Goal: Task Accomplishment & Management: Manage account settings

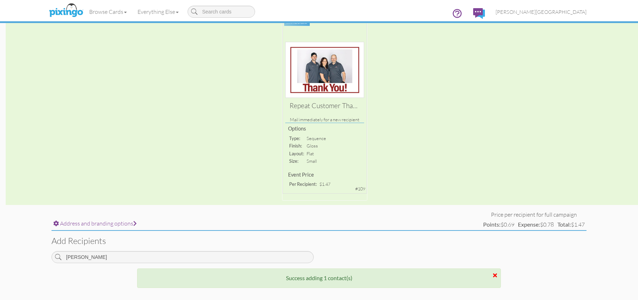
scroll to position [213, 0]
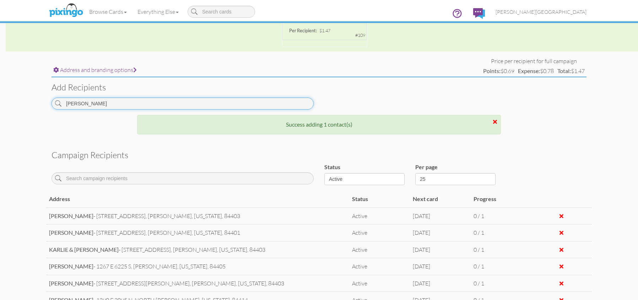
drag, startPoint x: 91, startPoint y: 105, endPoint x: 30, endPoint y: 106, distance: 60.7
click at [30, 106] on campaign-detail "Toggle navigation Visit Pixingo Mobile Browse Cards Business Accounting Automot…" at bounding box center [319, 115] width 638 height 656
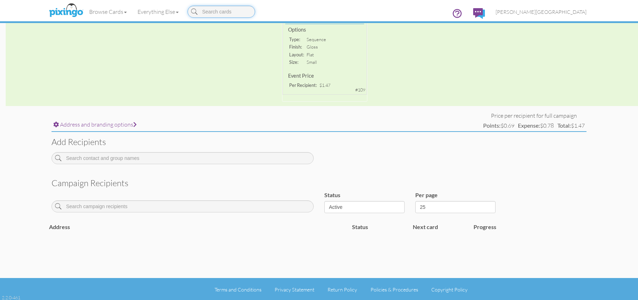
scroll to position [159, 0]
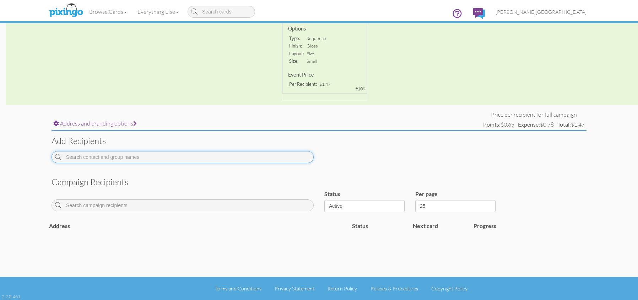
click at [143, 159] on input at bounding box center [183, 157] width 262 height 12
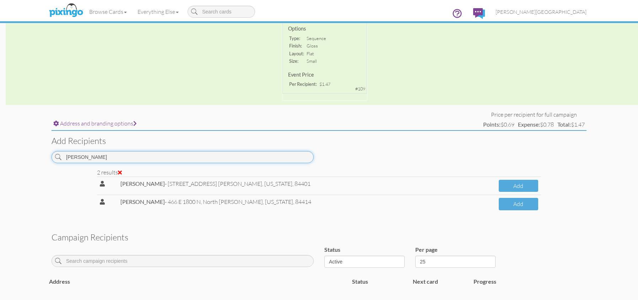
drag, startPoint x: 108, startPoint y: 161, endPoint x: 25, endPoint y: 158, distance: 82.8
click at [25, 158] on campaign-detail "Toggle navigation Visit Pixingo Mobile Browse Cards Business Accounting Automot…" at bounding box center [319, 99] width 638 height 516
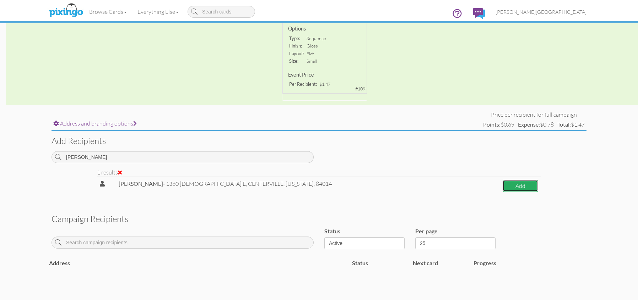
click at [506, 183] on button "Add" at bounding box center [521, 186] width 36 height 12
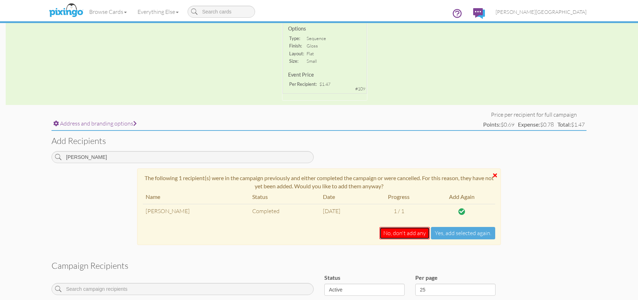
click at [415, 234] on button "No, don't add any" at bounding box center [404, 233] width 50 height 12
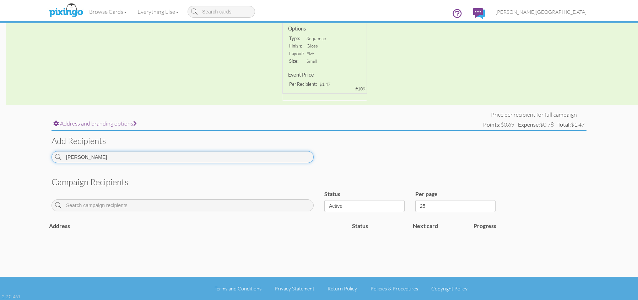
drag, startPoint x: 107, startPoint y: 161, endPoint x: 4, endPoint y: 155, distance: 103.5
click at [4, 155] on campaign-detail "Toggle navigation Visit Pixingo Mobile Browse Cards Business Accounting Automot…" at bounding box center [319, 71] width 638 height 460
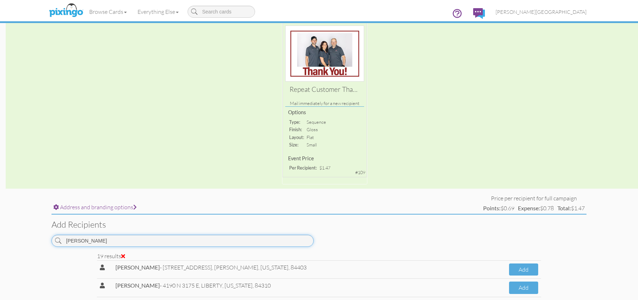
scroll to position [88, 0]
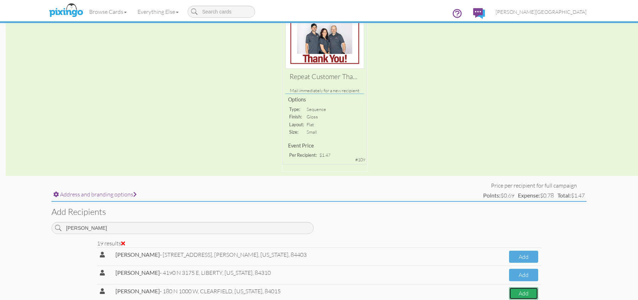
click at [520, 297] on button "Add" at bounding box center [523, 294] width 29 height 12
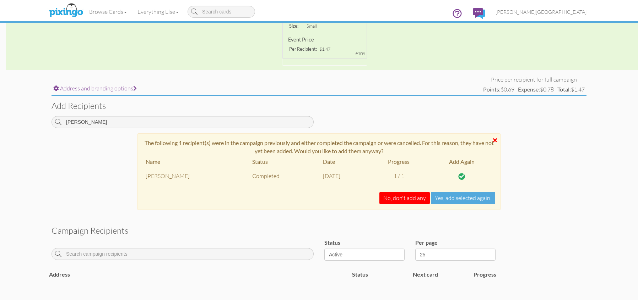
scroll to position [195, 0]
click at [447, 200] on button "Yes, add selected again." at bounding box center [463, 198] width 64 height 12
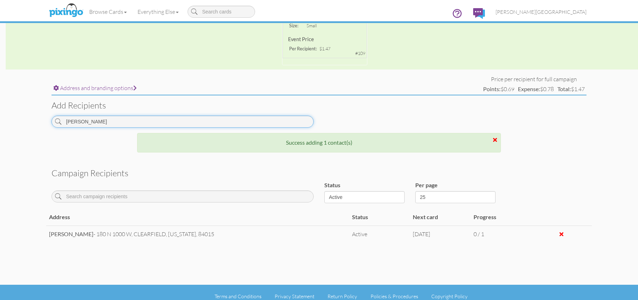
drag, startPoint x: 107, startPoint y: 124, endPoint x: 42, endPoint y: 128, distance: 65.1
click at [42, 128] on campaign-detail "Toggle navigation Visit Pixingo Mobile Browse Cards Business Accounting Automot…" at bounding box center [319, 56] width 638 height 503
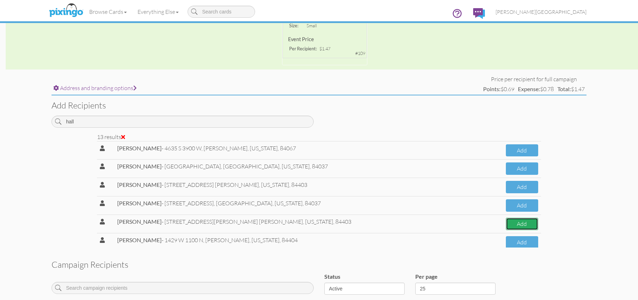
click at [507, 223] on button "Add" at bounding box center [522, 224] width 32 height 12
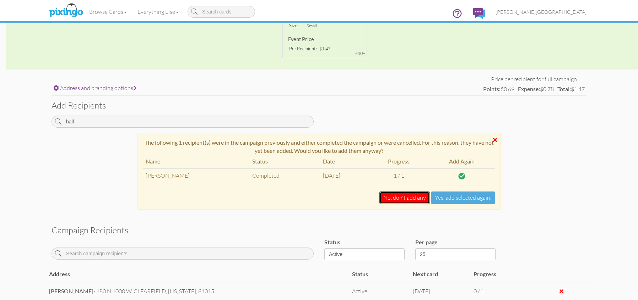
click at [414, 198] on button "No, don't add any" at bounding box center [404, 198] width 50 height 12
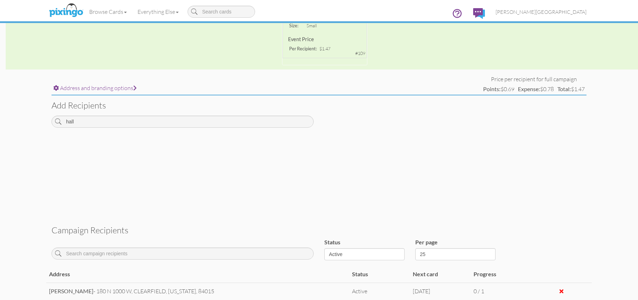
scroll to position [176, 0]
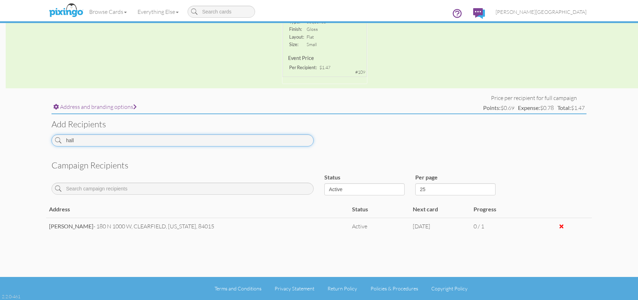
drag, startPoint x: 126, startPoint y: 139, endPoint x: -11, endPoint y: 141, distance: 136.8
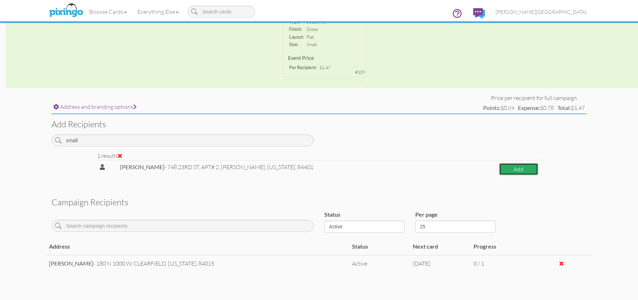
click at [505, 168] on button "Add" at bounding box center [518, 169] width 39 height 12
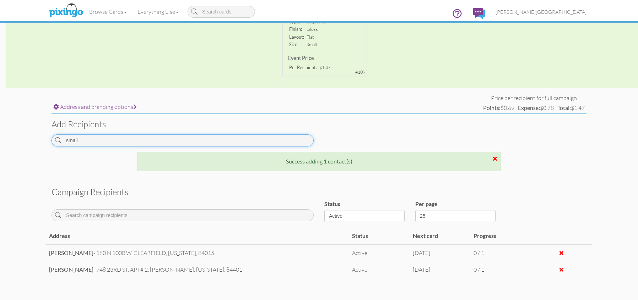
drag, startPoint x: 90, startPoint y: 137, endPoint x: 24, endPoint y: 143, distance: 65.6
click at [24, 143] on campaign-detail "Toggle navigation Visit Pixingo Mobile Browse Cards Business Accounting Automot…" at bounding box center [319, 84] width 638 height 520
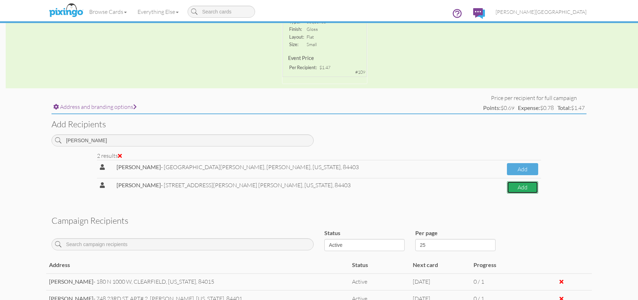
click at [507, 190] on button "Add" at bounding box center [522, 188] width 31 height 12
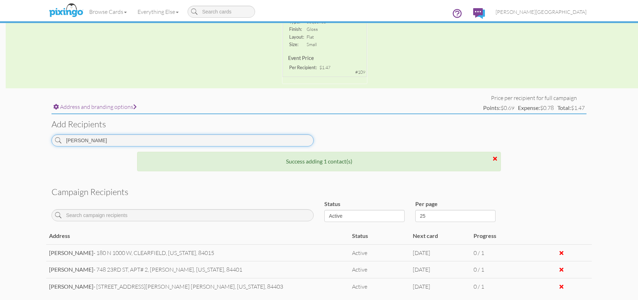
drag, startPoint x: 91, startPoint y: 143, endPoint x: 31, endPoint y: 142, distance: 60.7
click at [31, 142] on campaign-detail "Toggle navigation Visit Pixingo Mobile Browse Cards Business Accounting Automot…" at bounding box center [319, 92] width 638 height 537
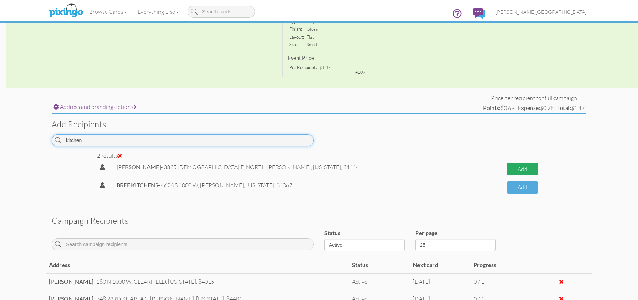
type input "kitchen"
click at [507, 175] on button "Add" at bounding box center [522, 169] width 31 height 12
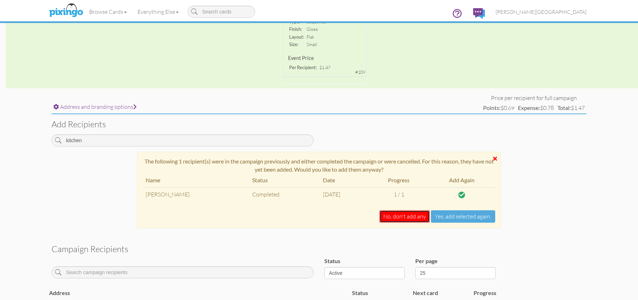
click at [400, 218] on button "No, don't add any" at bounding box center [404, 217] width 50 height 12
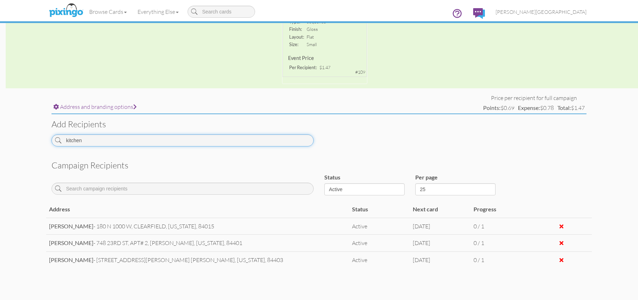
drag, startPoint x: 91, startPoint y: 144, endPoint x: 42, endPoint y: 139, distance: 48.6
click at [42, 139] on campaign-detail "Toggle navigation Visit Pixingo Mobile Browse Cards Business Accounting Automot…" at bounding box center [319, 79] width 638 height 510
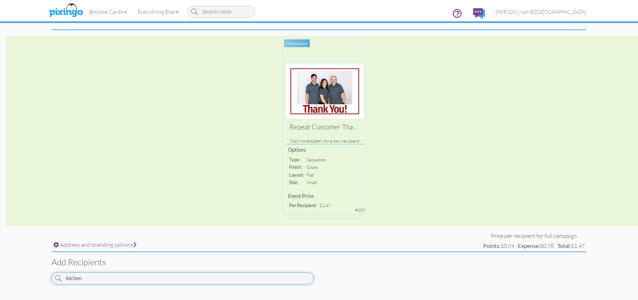
scroll to position [34, 0]
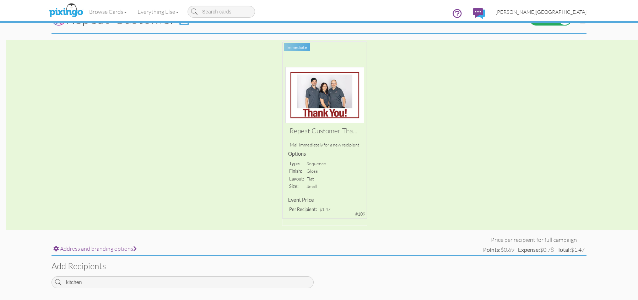
click at [577, 15] on link "[PERSON_NAME][GEOGRAPHIC_DATA]" at bounding box center [541, 12] width 102 height 18
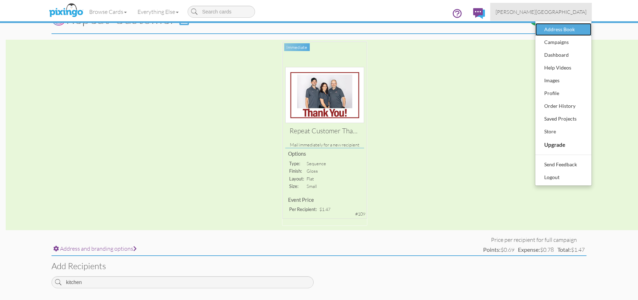
click at [567, 29] on div "Address Book" at bounding box center [563, 29] width 42 height 11
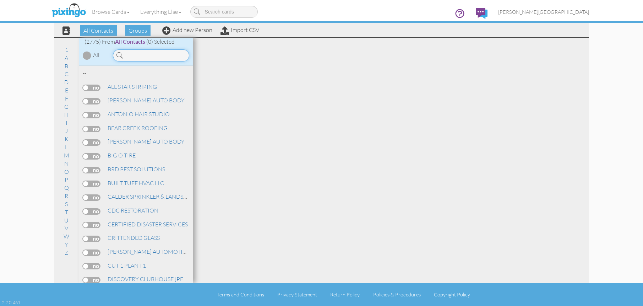
click at [163, 56] on input at bounding box center [151, 55] width 76 height 12
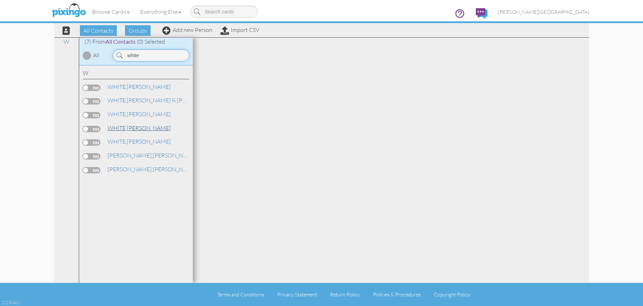
type input "white"
click at [144, 125] on link "[PERSON_NAME]" at bounding box center [139, 128] width 65 height 9
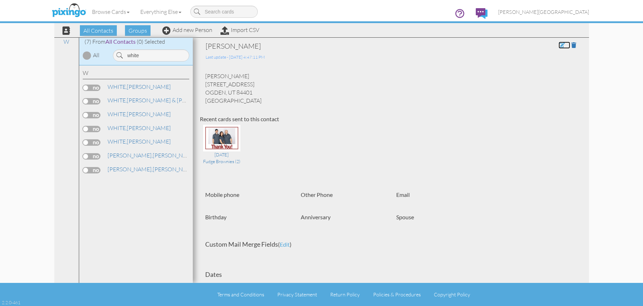
click at [559, 47] on span at bounding box center [562, 45] width 6 height 6
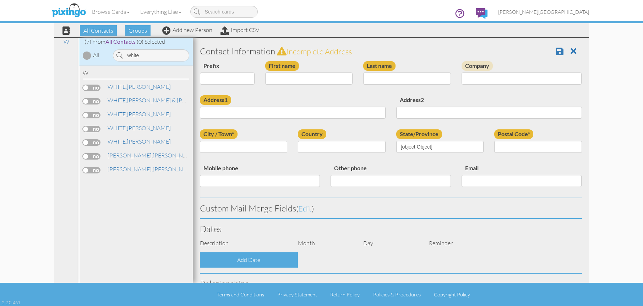
type input "[PERSON_NAME]"
type input "WHITE"
type input "[STREET_ADDRESS]"
type input "[PERSON_NAME]"
type input "84401"
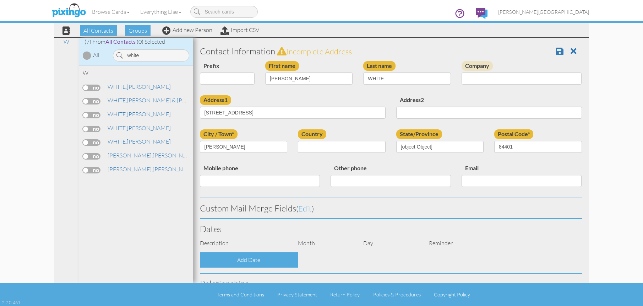
select select "object:11479"
select select "object:11724"
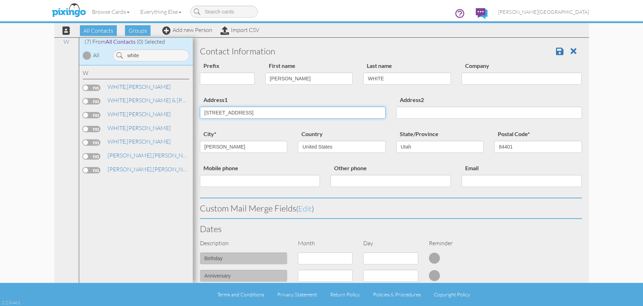
drag, startPoint x: 260, startPoint y: 113, endPoint x: 176, endPoint y: 116, distance: 84.2
click at [176, 116] on div "All Contacts (2775) My Groups [DATE] 03:58:3 ... (0) [DATE] 04:04:5 ... (0) May…" at bounding box center [321, 159] width 535 height 245
type input "1783 W 4650 S"
type input "Apt# M"
drag, startPoint x: 234, startPoint y: 145, endPoint x: 186, endPoint y: 150, distance: 47.9
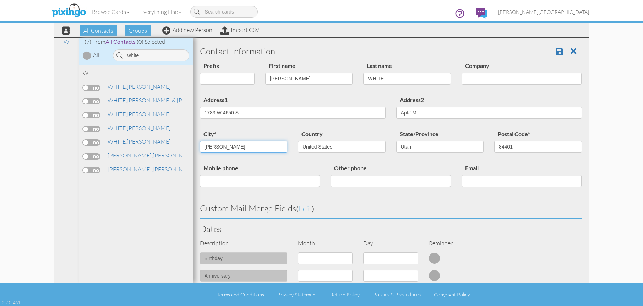
click at [186, 150] on div "All Contacts (2775) My Groups [DATE] 03:58:3 ... (0) [DATE] 04:04:5 ... (0) May…" at bounding box center [321, 159] width 535 height 245
type input "R"
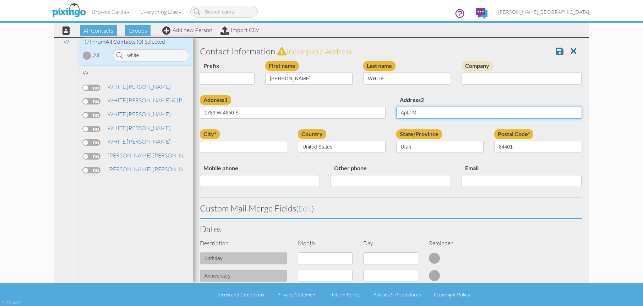
click at [405, 111] on input "Apt# M" at bounding box center [489, 113] width 186 height 12
type input "APT# M"
click at [226, 148] on input "city*" at bounding box center [244, 147] width 88 height 12
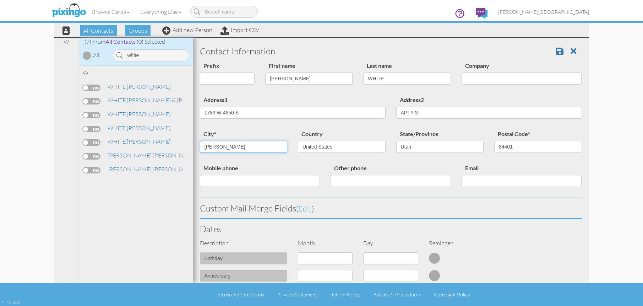
type input "[PERSON_NAME]"
type input "84067"
click at [556, 52] on span at bounding box center [559, 51] width 7 height 9
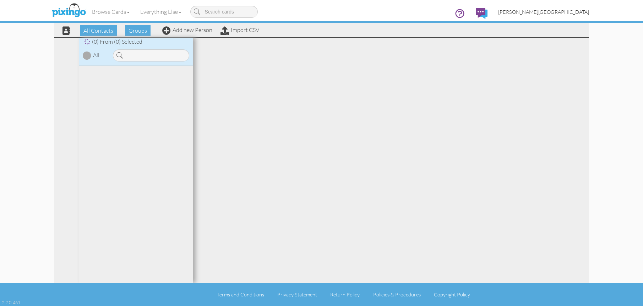
click at [566, 10] on span "[PERSON_NAME][GEOGRAPHIC_DATA]" at bounding box center [543, 12] width 91 height 6
click at [0, 0] on div "Campaigns" at bounding box center [0, 0] width 0 height 0
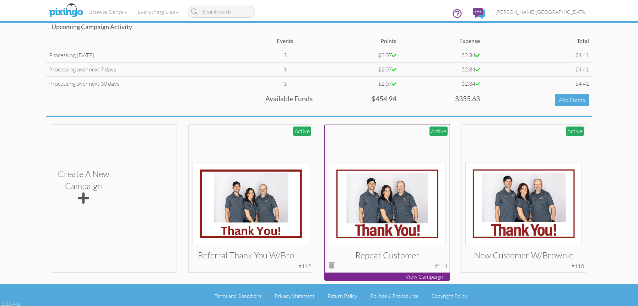
scroll to position [54, 0]
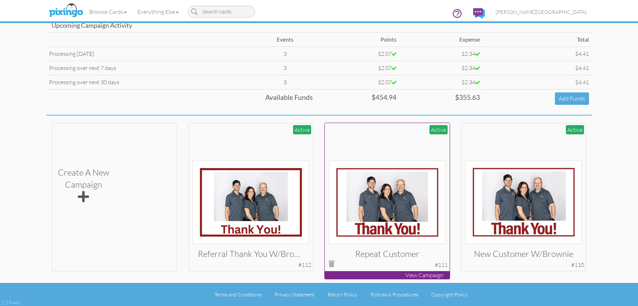
click at [391, 186] on img at bounding box center [387, 202] width 117 height 83
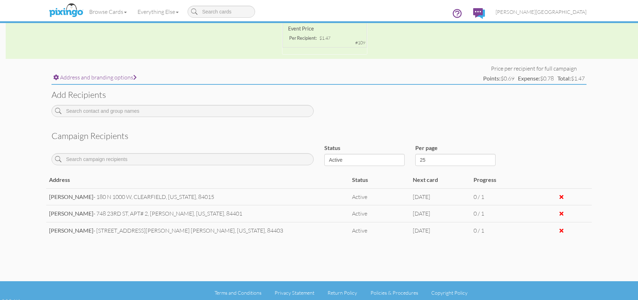
scroll to position [210, 0]
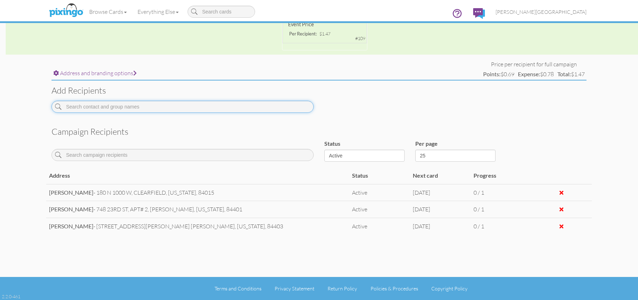
click at [131, 106] on input at bounding box center [183, 107] width 262 height 12
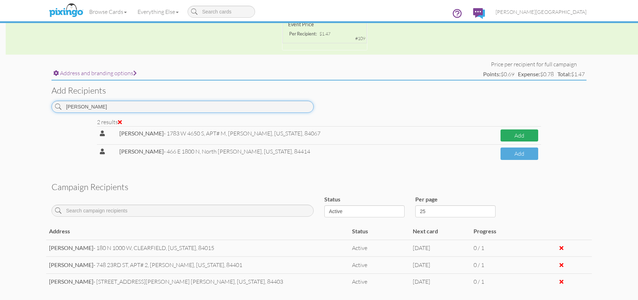
type input "[PERSON_NAME]"
click at [512, 132] on button "Add" at bounding box center [519, 136] width 38 height 12
